Goal: Information Seeking & Learning: Learn about a topic

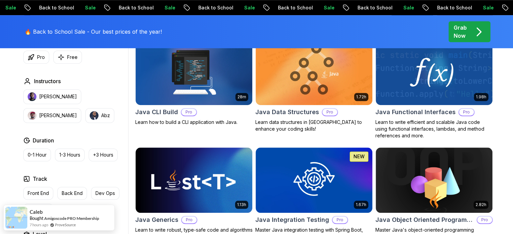
scroll to position [147, 0]
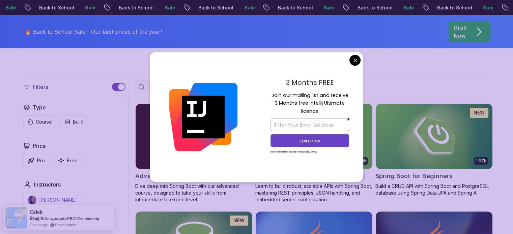
click at [54, 200] on p "[PERSON_NAME]" at bounding box center [58, 200] width 38 height 7
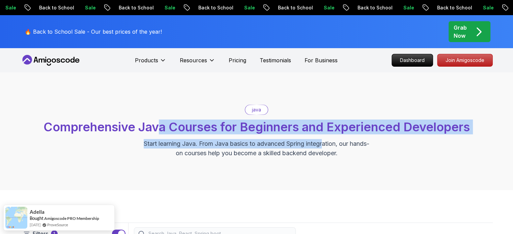
drag, startPoint x: 156, startPoint y: 123, endPoint x: 334, endPoint y: 139, distance: 178.4
click at [334, 139] on div "java Comprehensive Java Courses for Beginners and Experienced Developers Start …" at bounding box center [257, 131] width 472 height 53
click at [414, 122] on span "Comprehensive Java Courses for Beginners and Experienced Developers" at bounding box center [256, 127] width 426 height 15
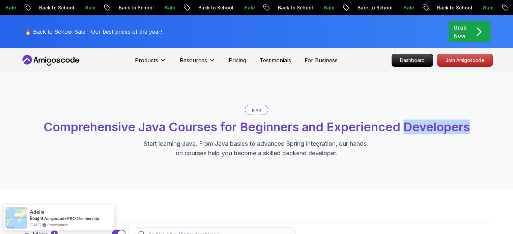
click at [414, 122] on span "Comprehensive Java Courses for Beginners and Experienced Developers" at bounding box center [256, 127] width 426 height 15
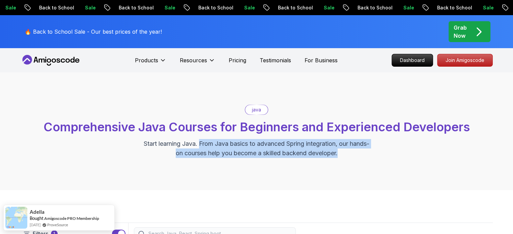
drag, startPoint x: 210, startPoint y: 146, endPoint x: 377, endPoint y: 154, distance: 166.8
click at [377, 154] on div "java Comprehensive Java Courses for Beginners and Experienced Developers Start …" at bounding box center [257, 131] width 472 height 53
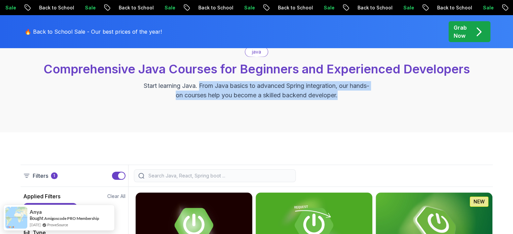
scroll to position [52, 0]
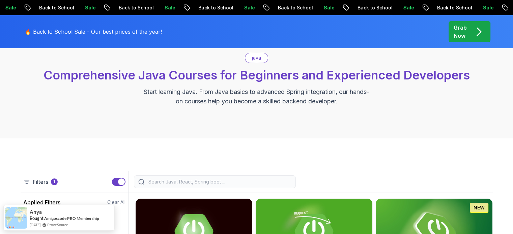
click at [256, 57] on p "java" at bounding box center [256, 58] width 9 height 7
click at [261, 72] on span "Comprehensive Java Courses for Beginners and Experienced Developers" at bounding box center [256, 75] width 426 height 15
click at [312, 117] on div "java Comprehensive Java Courses for Beginners and Experienced Developers Start …" at bounding box center [256, 80] width 513 height 118
click at [484, 99] on div "java Comprehensive Java Courses for Beginners and Experienced Developers Start …" at bounding box center [257, 79] width 472 height 53
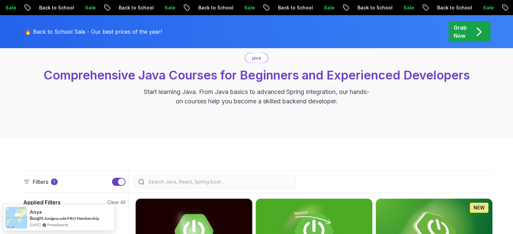
click at [484, 99] on div "java Comprehensive Java Courses for Beginners and Experienced Developers Start …" at bounding box center [257, 79] width 472 height 53
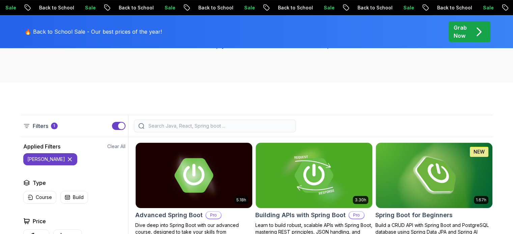
scroll to position [100, 0]
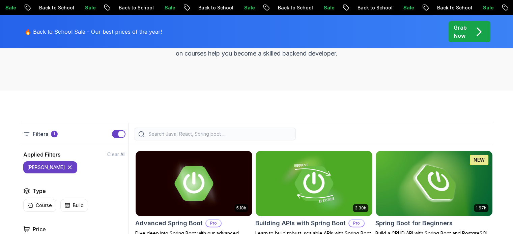
click at [181, 133] on input "search" at bounding box center [219, 134] width 144 height 7
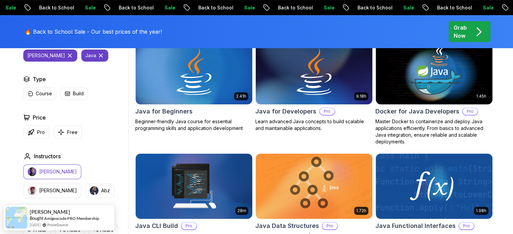
scroll to position [278, 0]
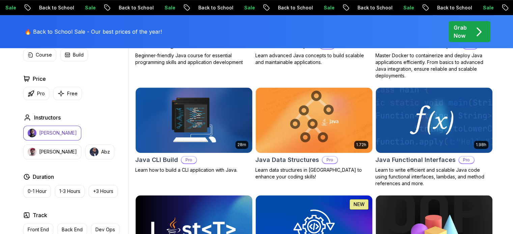
type input "java"
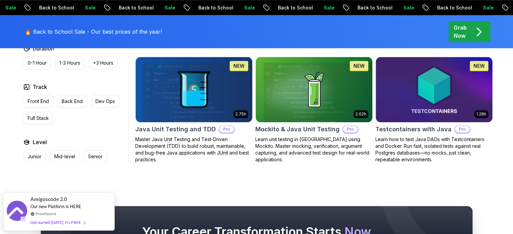
scroll to position [623, 0]
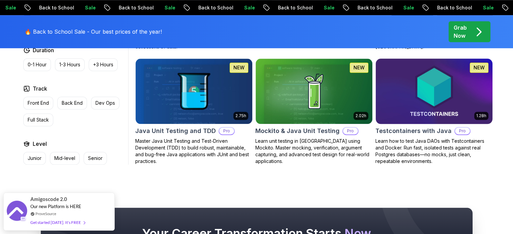
click at [434, 82] on img at bounding box center [434, 91] width 122 height 68
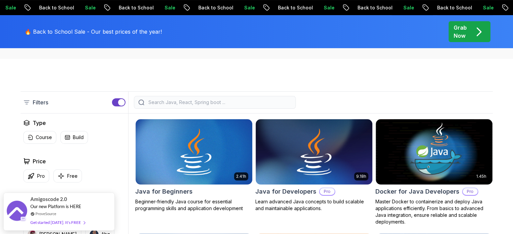
scroll to position [137, 0]
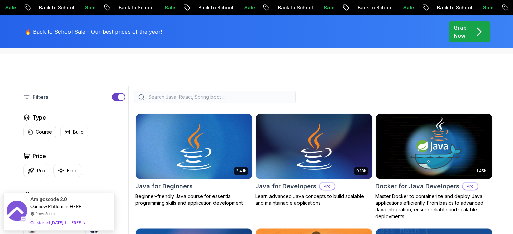
click at [192, 95] on input "search" at bounding box center [219, 97] width 144 height 7
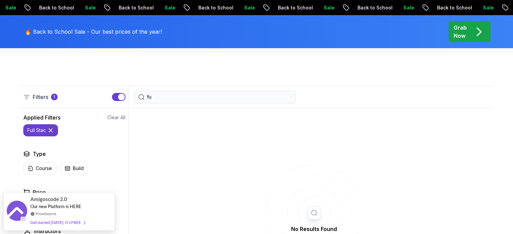
type input "f"
type input "java full stack"
click at [176, 95] on div "java full stack" at bounding box center [215, 97] width 162 height 13
click at [68, 130] on icon at bounding box center [65, 130] width 7 height 7
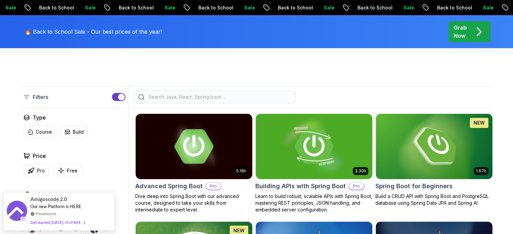
click at [26, 98] on icon at bounding box center [26, 97] width 7 height 7
click at [47, 132] on p "Course" at bounding box center [44, 132] width 16 height 7
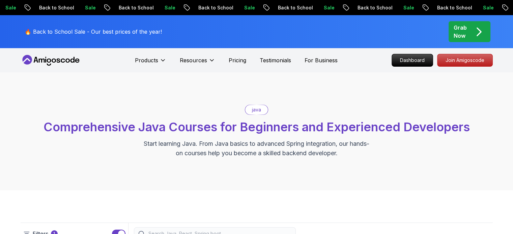
click at [463, 32] on p "Grab Now" at bounding box center [460, 32] width 13 height 16
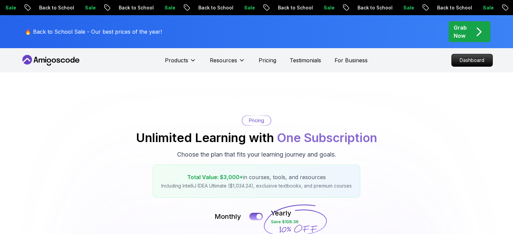
click at [479, 33] on icon "pre-order" at bounding box center [479, 32] width 4 height 8
click at [459, 27] on p "Grab Now" at bounding box center [460, 32] width 13 height 16
click at [460, 32] on p "Grab Now" at bounding box center [460, 32] width 13 height 16
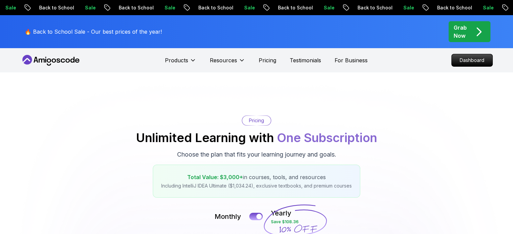
click at [101, 31] on p "🔥 Back to School Sale - Our best prices of the year!" at bounding box center [93, 32] width 137 height 8
click at [63, 61] on icon at bounding box center [51, 60] width 61 height 11
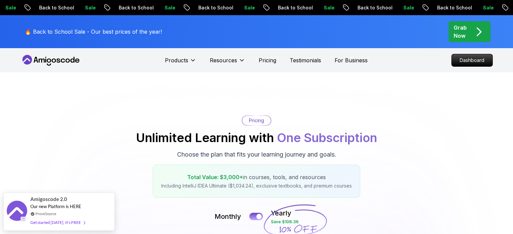
click at [63, 61] on icon at bounding box center [51, 60] width 61 height 11
click at [39, 60] on icon at bounding box center [41, 61] width 6 height 4
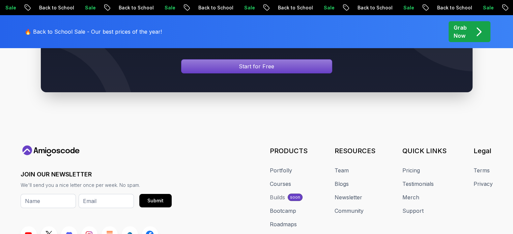
scroll to position [2548, 0]
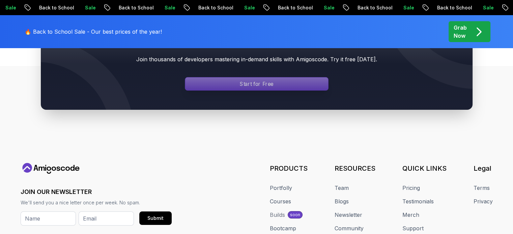
click at [263, 80] on p "Start for Free" at bounding box center [257, 84] width 34 height 8
click at [257, 80] on p "Start for Free" at bounding box center [257, 84] width 34 height 8
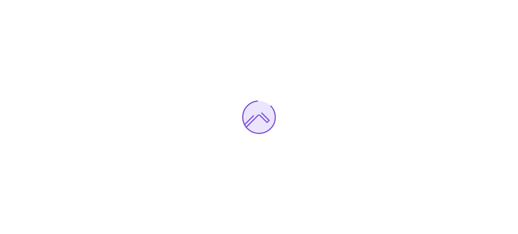
click at [513, 196] on div at bounding box center [259, 117] width 518 height 234
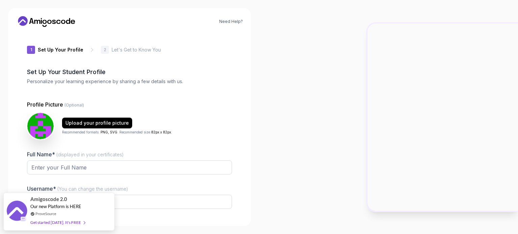
type input "calmbadger962ec"
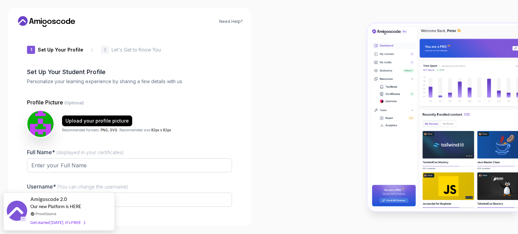
click at [305, 118] on div at bounding box center [388, 117] width 259 height 234
drag, startPoint x: 318, startPoint y: 155, endPoint x: 305, endPoint y: 79, distance: 77.4
click at [305, 79] on div at bounding box center [388, 117] width 259 height 234
click at [39, 23] on icon at bounding box center [46, 21] width 61 height 11
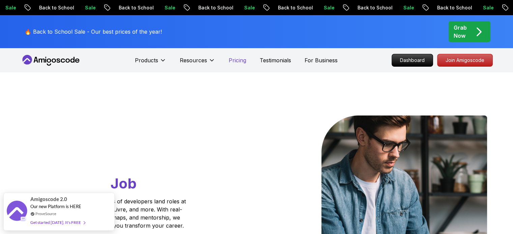
click at [234, 60] on p "Pricing" at bounding box center [238, 60] width 18 height 8
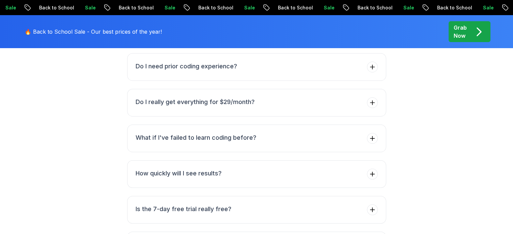
scroll to position [2504, 0]
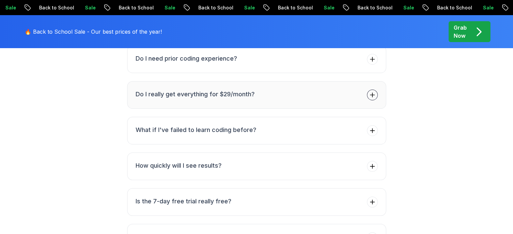
drag, startPoint x: 365, startPoint y: 71, endPoint x: 370, endPoint y: 76, distance: 6.9
click at [370, 81] on button "Do I really get everything for $29/month?" at bounding box center [256, 95] width 259 height 28
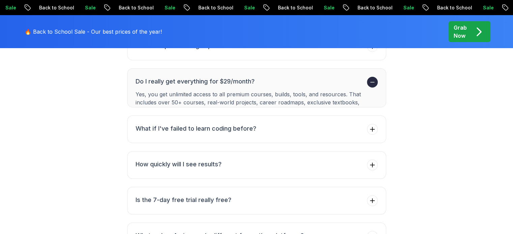
scroll to position [2497, 0]
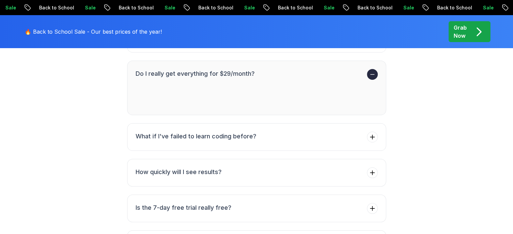
click at [370, 76] on button "Do I really get everything for $29/month? Yes, you get unlimited access to all …" at bounding box center [256, 88] width 259 height 55
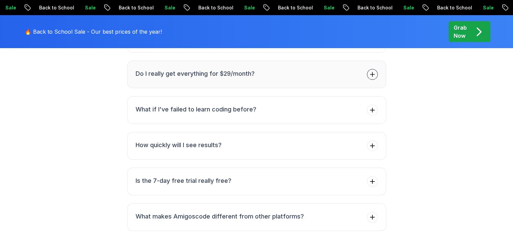
click at [370, 76] on ul "Can I cancel anytime? Do I need prior coding experience? Do I really get everyt…" at bounding box center [256, 128] width 259 height 278
click at [372, 72] on icon at bounding box center [372, 74] width 4 height 4
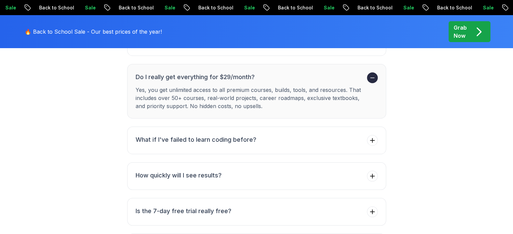
scroll to position [2498, 0]
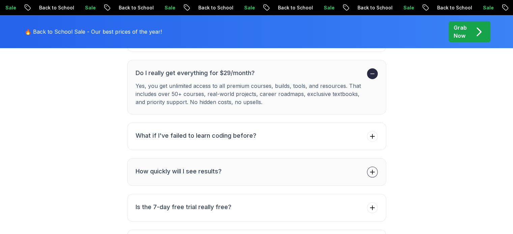
click at [374, 167] on span at bounding box center [372, 172] width 11 height 11
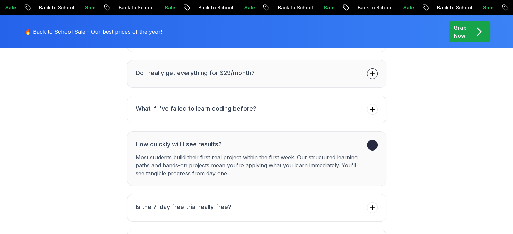
drag, startPoint x: 161, startPoint y: 138, endPoint x: 259, endPoint y: 143, distance: 98.2
click at [259, 153] on p "Most students build their first real project within the first week. Our structu…" at bounding box center [250, 165] width 229 height 24
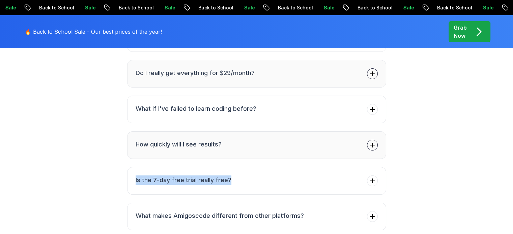
drag, startPoint x: 259, startPoint y: 143, endPoint x: 373, endPoint y: 126, distance: 115.2
click at [373, 126] on ul "Can I cancel anytime? Do I need prior coding experience? Do I really get everyt…" at bounding box center [256, 128] width 259 height 278
click at [373, 142] on icon at bounding box center [372, 145] width 7 height 7
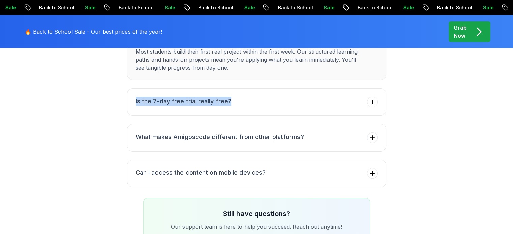
scroll to position [2584, 0]
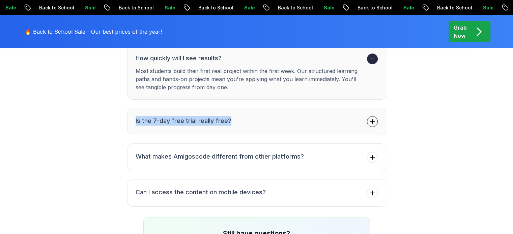
click at [367, 116] on span at bounding box center [372, 121] width 11 height 11
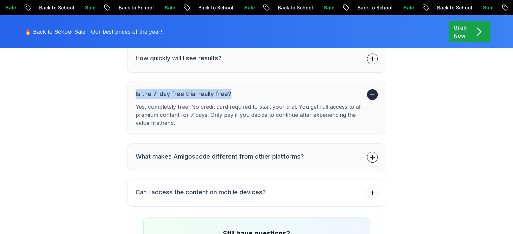
click at [375, 154] on icon at bounding box center [372, 157] width 7 height 7
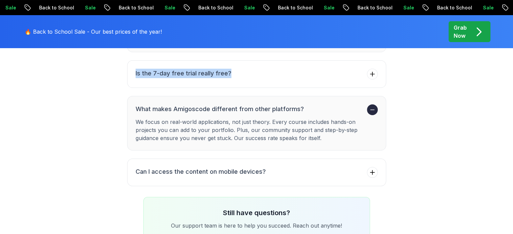
scroll to position [2589, 0]
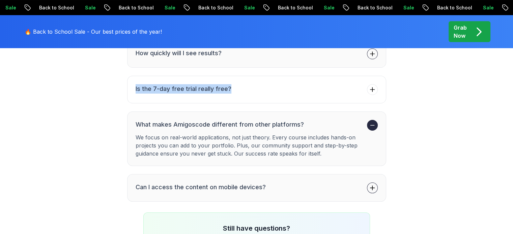
click at [370, 174] on button "Can I access the content on mobile devices?" at bounding box center [256, 188] width 259 height 28
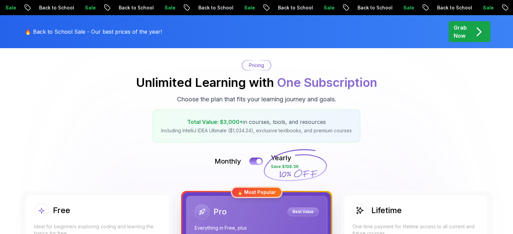
scroll to position [0, 0]
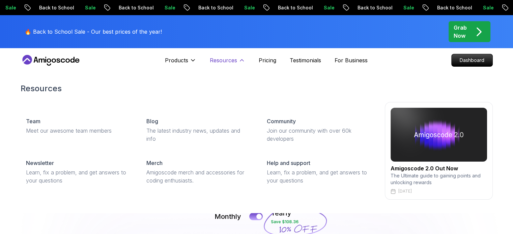
click at [237, 60] on button "Resources" at bounding box center [227, 62] width 35 height 13
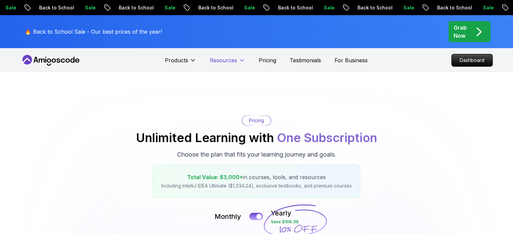
click at [237, 60] on button "Resources" at bounding box center [227, 62] width 35 height 13
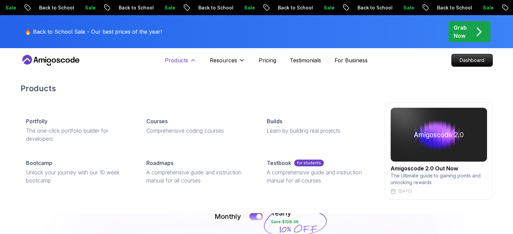
click at [190, 61] on icon at bounding box center [192, 60] width 7 height 7
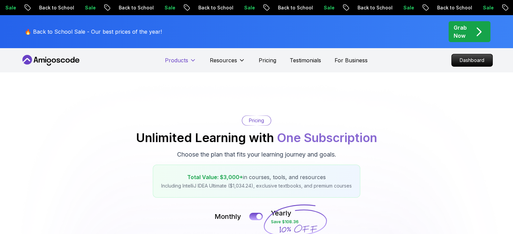
click at [190, 61] on icon at bounding box center [192, 60] width 7 height 7
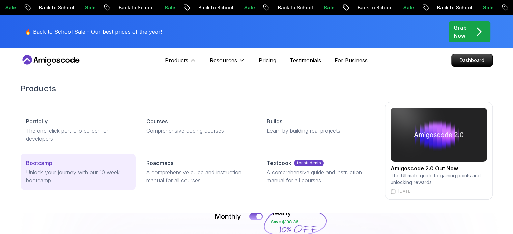
click at [108, 175] on p "Unlock your journey with our 10 week bootcamp" at bounding box center [78, 177] width 104 height 16
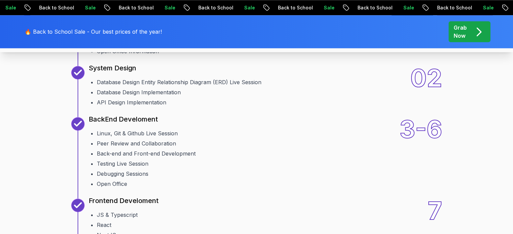
scroll to position [855, 0]
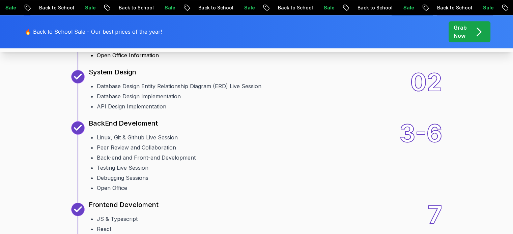
drag, startPoint x: 110, startPoint y: 75, endPoint x: 125, endPoint y: 76, distance: 14.8
drag, startPoint x: 101, startPoint y: 119, endPoint x: 116, endPoint y: 121, distance: 15.0
click at [116, 39] on li "Projects Brainstorming Session" at bounding box center [206, 35] width 218 height 8
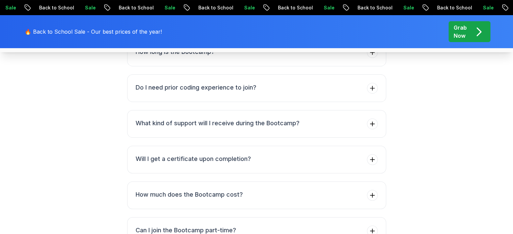
scroll to position [2627, 0]
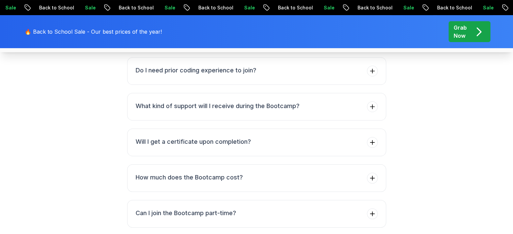
click at [370, 3] on icon at bounding box center [372, -1] width 7 height 7
click at [374, 39] on icon at bounding box center [372, 35] width 7 height 7
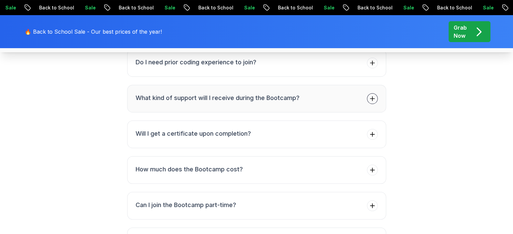
click at [370, 102] on icon at bounding box center [372, 98] width 7 height 7
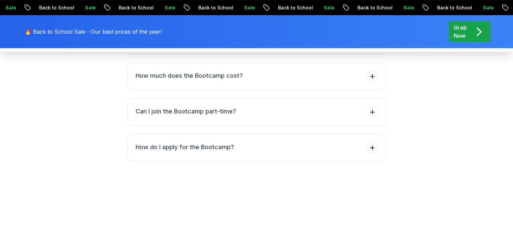
scroll to position [2733, 0]
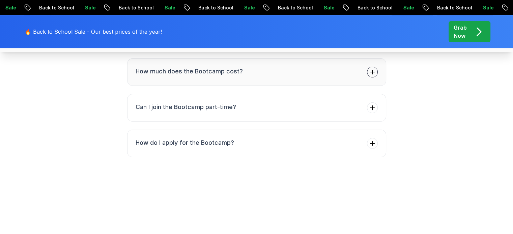
click at [376, 78] on span at bounding box center [372, 72] width 11 height 11
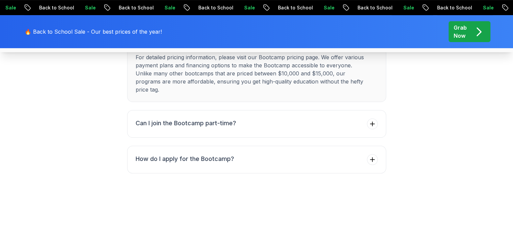
drag, startPoint x: 240, startPoint y: 146, endPoint x: 293, endPoint y: 147, distance: 52.6
click at [293, 94] on p "For detailed pricing information, please visit our Bootcamp pricing page. We of…" at bounding box center [250, 73] width 229 height 40
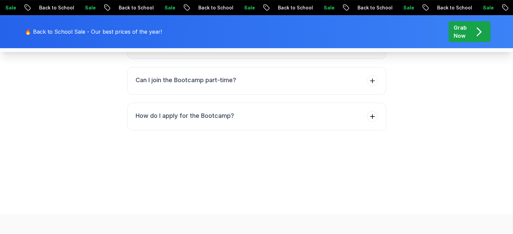
click at [333, 59] on button "How much does the Bootcamp cost?" at bounding box center [256, 45] width 259 height 28
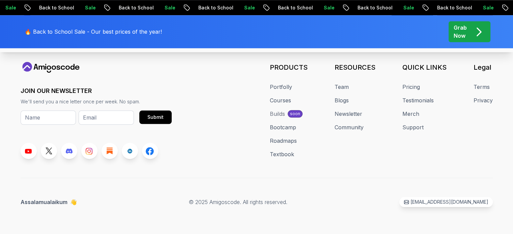
scroll to position [3366, 0]
click at [282, 145] on link "Roadmaps" at bounding box center [283, 141] width 27 height 8
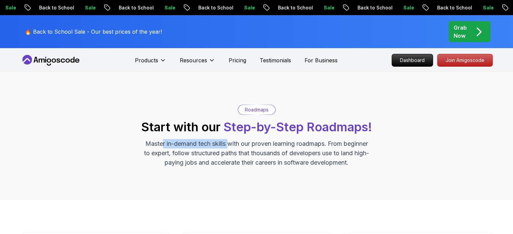
drag, startPoint x: 174, startPoint y: 143, endPoint x: 261, endPoint y: 146, distance: 87.4
click at [261, 146] on p "Master in-demand tech skills with our proven learning roadmaps. From beginner t…" at bounding box center [256, 153] width 227 height 28
drag, startPoint x: 268, startPoint y: 146, endPoint x: 346, endPoint y: 146, distance: 78.2
click at [346, 146] on p "Master in-demand tech skills with our proven learning roadmaps. From beginner t…" at bounding box center [256, 153] width 227 height 28
drag, startPoint x: 147, startPoint y: 157, endPoint x: 172, endPoint y: 155, distance: 24.8
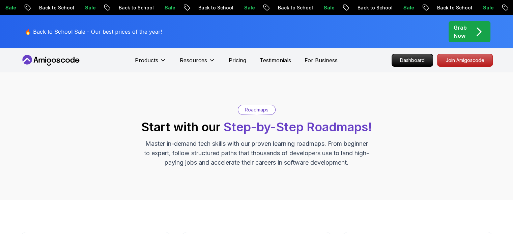
click at [172, 155] on p "Master in-demand tech skills with our proven learning roadmaps. From beginner t…" at bounding box center [256, 153] width 227 height 28
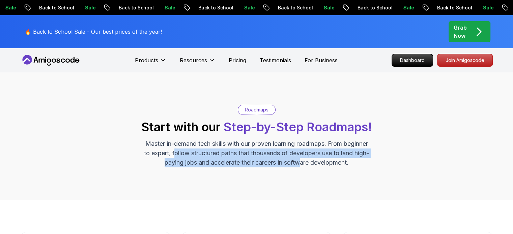
drag, startPoint x: 205, startPoint y: 154, endPoint x: 334, endPoint y: 168, distance: 129.8
click at [334, 168] on div "Roadmaps Start with our Step-by-Step Roadmaps! Master in-demand tech skills wit…" at bounding box center [256, 135] width 513 height 127
click at [260, 110] on p "Roadmaps" at bounding box center [257, 110] width 24 height 7
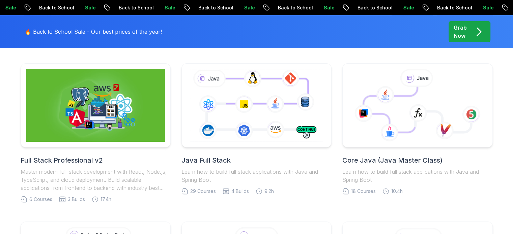
scroll to position [173, 0]
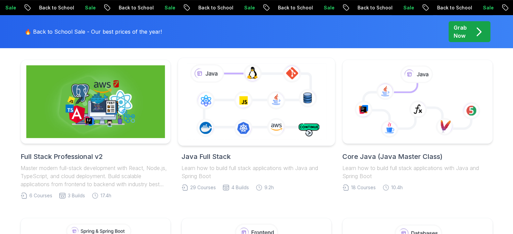
click at [279, 114] on icon at bounding box center [256, 101] width 143 height 79
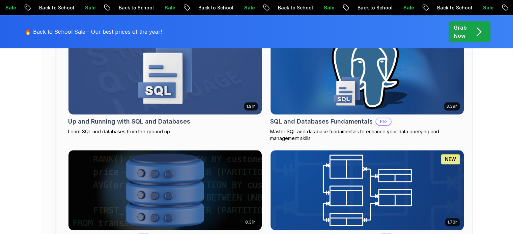
scroll to position [2895, 0]
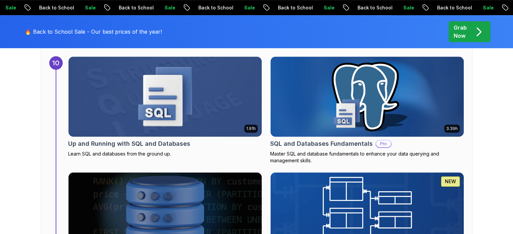
drag, startPoint x: 343, startPoint y: 143, endPoint x: 454, endPoint y: 146, distance: 111.0
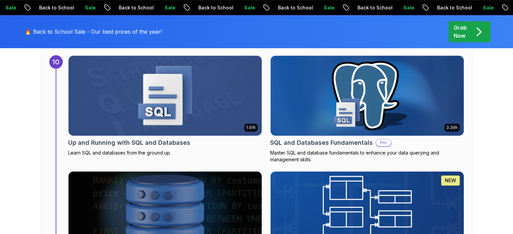
scroll to position [2776, 0]
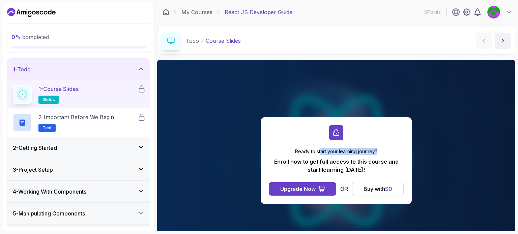
drag, startPoint x: 320, startPoint y: 151, endPoint x: 383, endPoint y: 148, distance: 63.8
click at [383, 148] on p "Ready to start your learning journey?" at bounding box center [336, 151] width 135 height 7
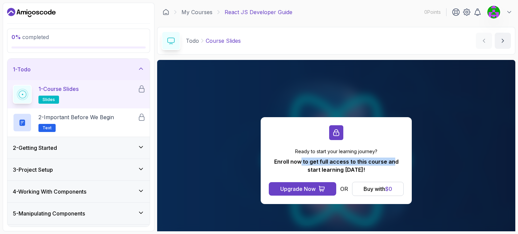
drag, startPoint x: 296, startPoint y: 163, endPoint x: 376, endPoint y: 168, distance: 80.4
click at [376, 168] on p "Enroll now to get full access to this course and start learning today!" at bounding box center [336, 166] width 135 height 16
click at [429, 117] on div "Ready to start your learning journey? Enroll now to get full access to this cou…" at bounding box center [336, 160] width 358 height 201
click at [513, 80] on section "0 % completed 1 - Todo 1 - Course Slides slides 2 - Important Before We Begin T…" at bounding box center [259, 117] width 518 height 234
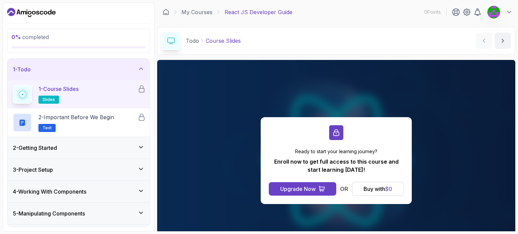
click at [137, 151] on div "2 - Getting Started" at bounding box center [79, 148] width 132 height 8
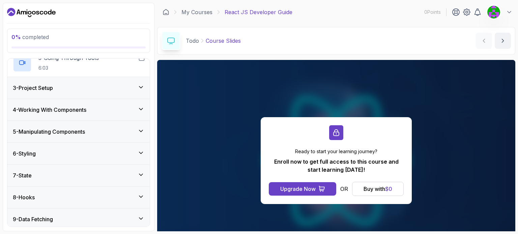
scroll to position [166, 0]
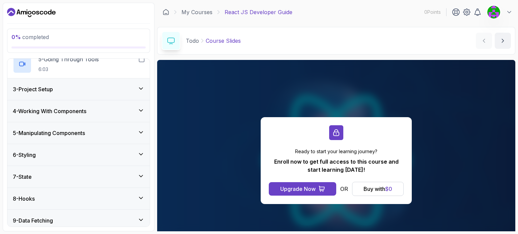
click at [141, 89] on icon at bounding box center [141, 88] width 7 height 7
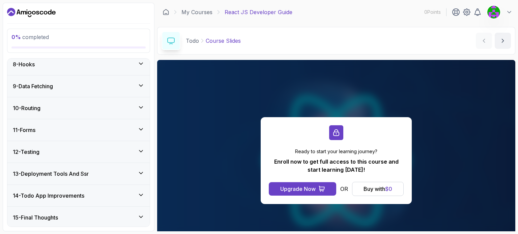
scroll to position [300, 0]
click at [141, 86] on icon at bounding box center [141, 85] width 7 height 7
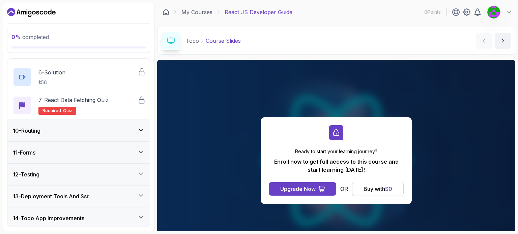
scroll to position [348, 0]
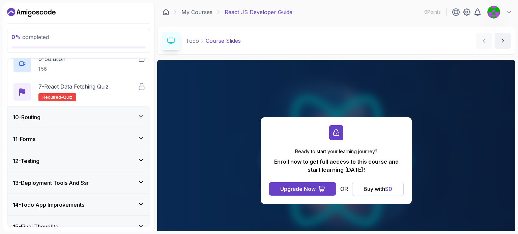
click at [136, 117] on div "10 - Routing" at bounding box center [79, 117] width 132 height 8
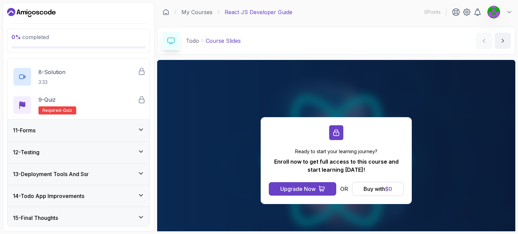
scroll to position [414, 0]
click at [141, 132] on icon at bounding box center [141, 129] width 7 height 7
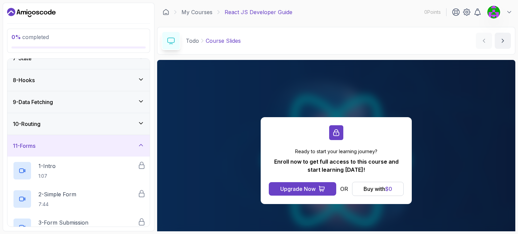
scroll to position [129, 0]
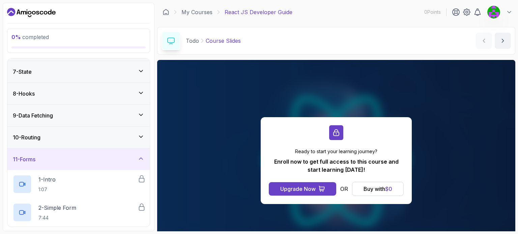
click at [140, 72] on icon at bounding box center [141, 71] width 7 height 7
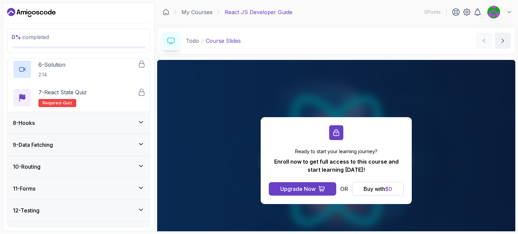
scroll to position [318, 0]
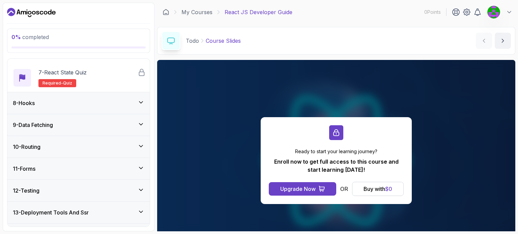
click at [139, 102] on icon at bounding box center [141, 102] width 7 height 7
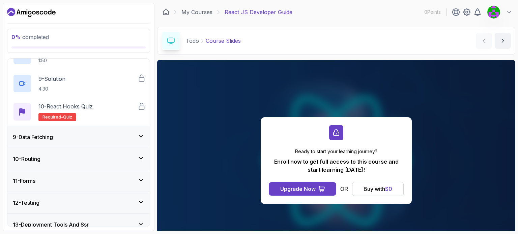
scroll to position [402, 0]
